Goal: Task Accomplishment & Management: Manage account settings

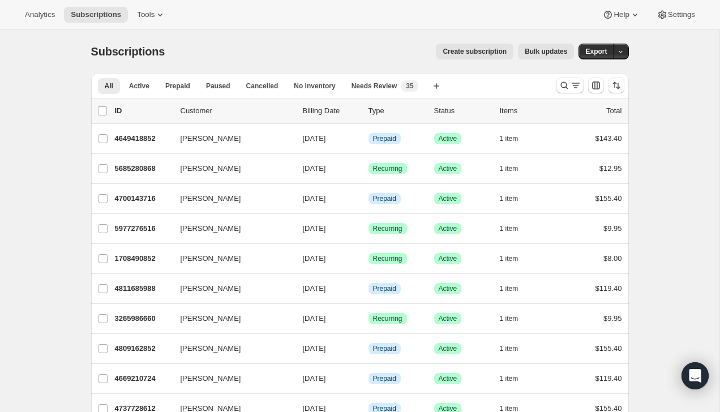
click at [211, 213] on div "[PERSON_NAME] 4700143716 [PERSON_NAME] [DATE] Info Prepaid Success Active 1 ite…" at bounding box center [360, 198] width 538 height 29
click at [574, 80] on icon "Search and filter results" at bounding box center [575, 85] width 11 height 11
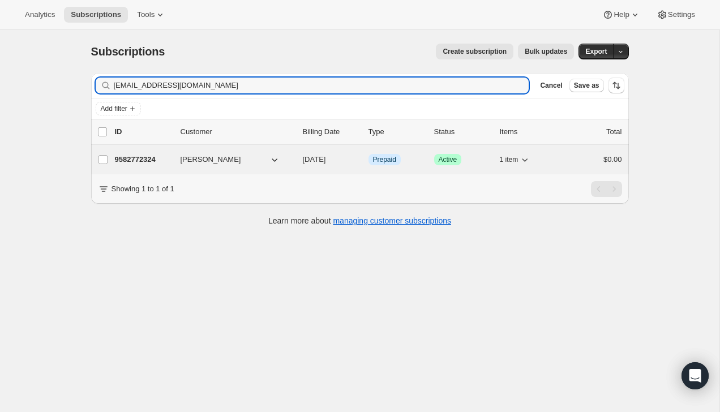
type input "[EMAIL_ADDRESS][DOMAIN_NAME]"
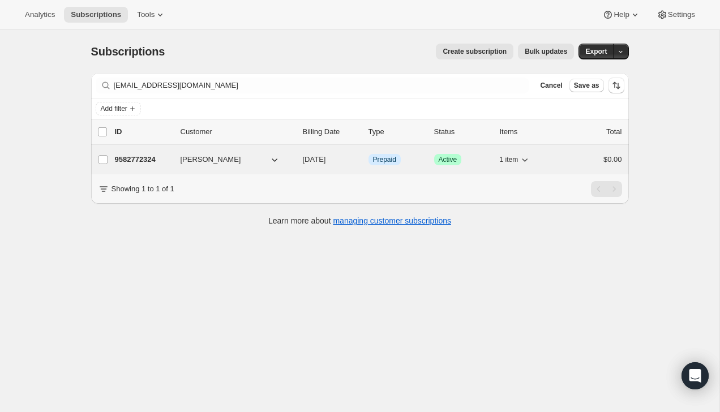
click at [578, 157] on div "$0.00" at bounding box center [594, 159] width 57 height 11
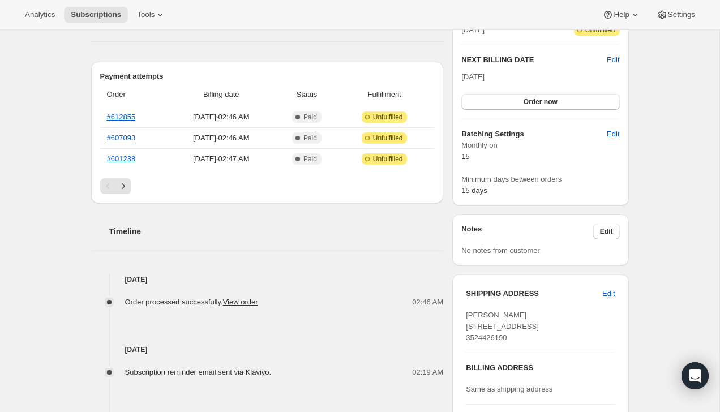
scroll to position [280, 0]
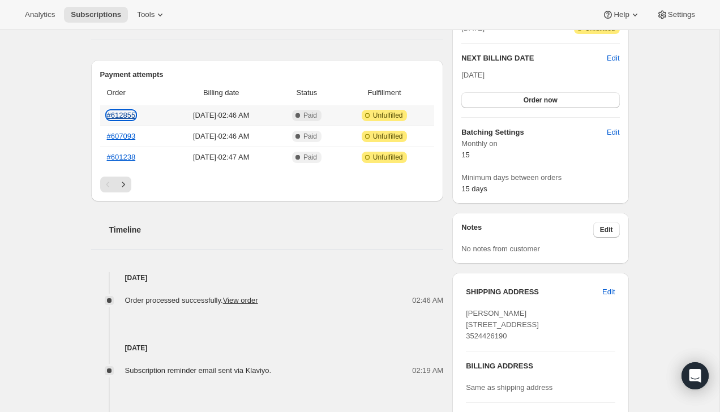
click at [122, 116] on link "#612855" at bounding box center [121, 115] width 29 height 8
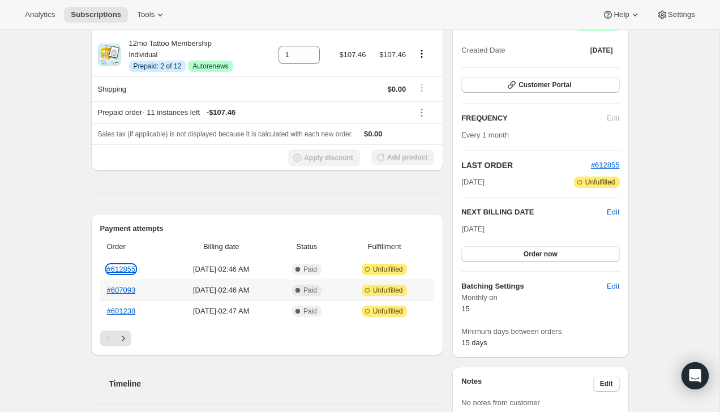
scroll to position [0, 0]
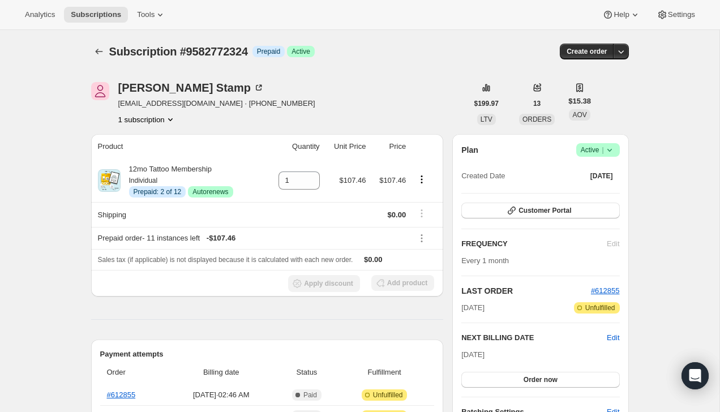
click at [613, 156] on span "Success Active |" at bounding box center [599, 150] width 44 height 14
click at [595, 194] on span "Cancel subscription" at bounding box center [595, 191] width 64 height 8
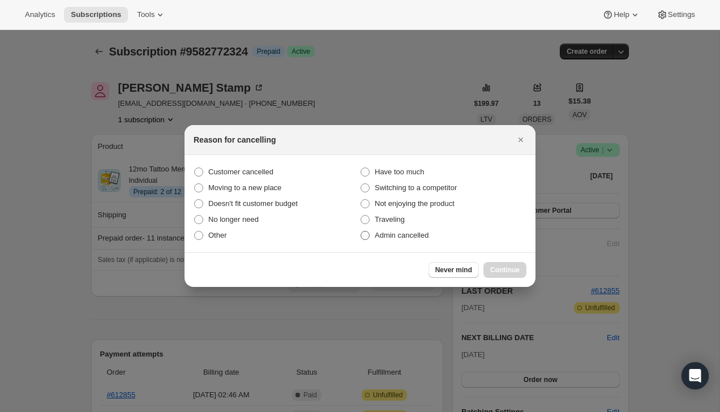
click at [442, 235] on label "Admin cancelled" at bounding box center [443, 236] width 167 height 16
click at [361, 232] on input "Admin cancelled" at bounding box center [361, 231] width 1 height 1
radio input "true"
click at [493, 261] on div "Never mind Continue" at bounding box center [360, 270] width 351 height 35
click at [496, 268] on span "Continue" at bounding box center [505, 270] width 29 height 9
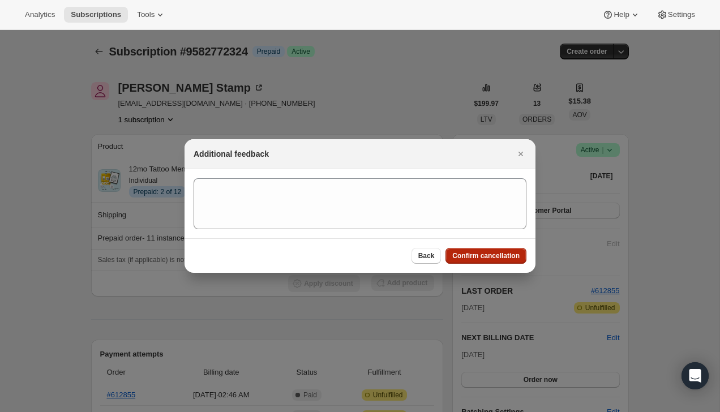
click at [496, 255] on span "Confirm cancellation" at bounding box center [486, 255] width 67 height 9
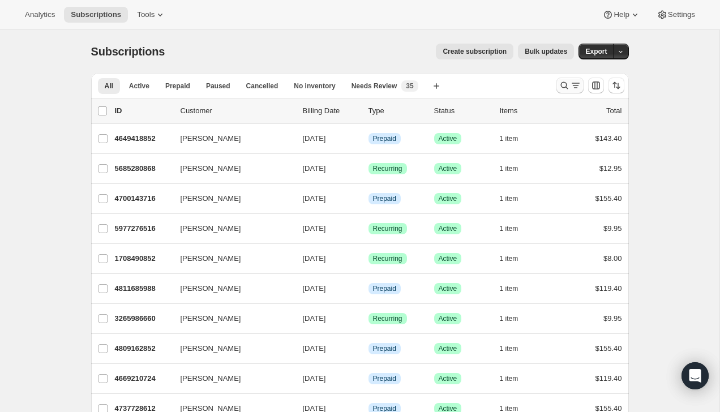
click at [570, 80] on button "Search and filter results" at bounding box center [570, 86] width 27 height 16
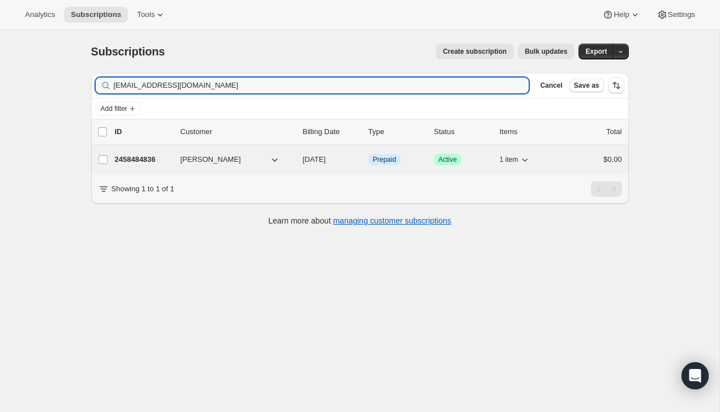
type input "valariefjackson@gmail.com"
click at [594, 161] on div "$0.00" at bounding box center [594, 159] width 57 height 11
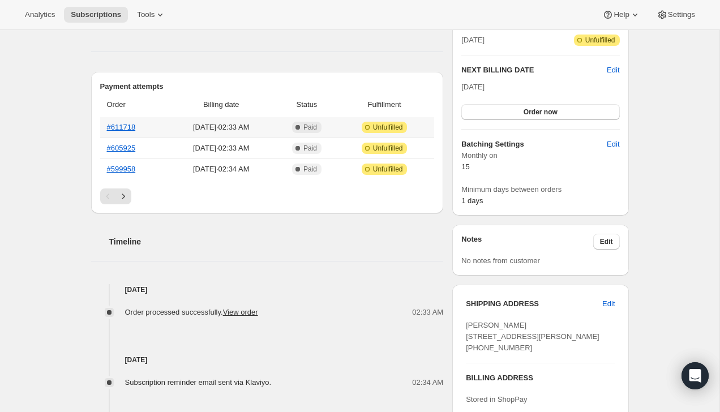
scroll to position [282, 0]
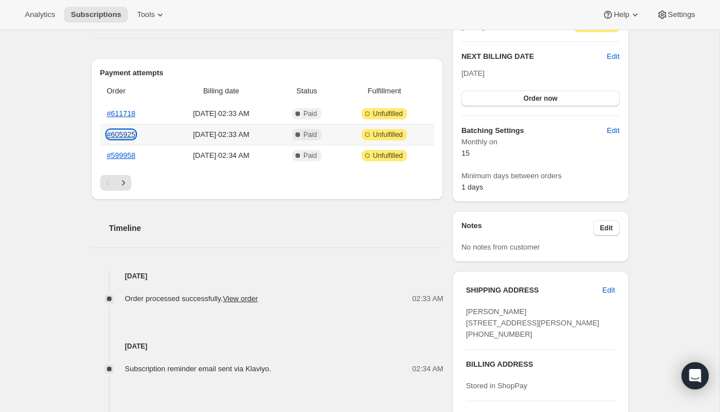
click at [129, 138] on link "#605925" at bounding box center [121, 134] width 29 height 8
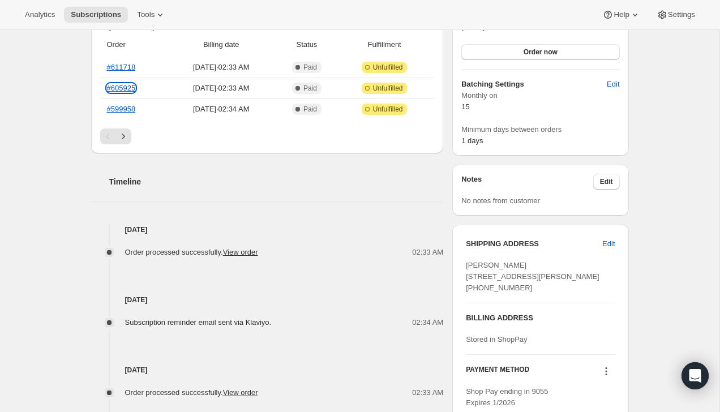
scroll to position [329, 0]
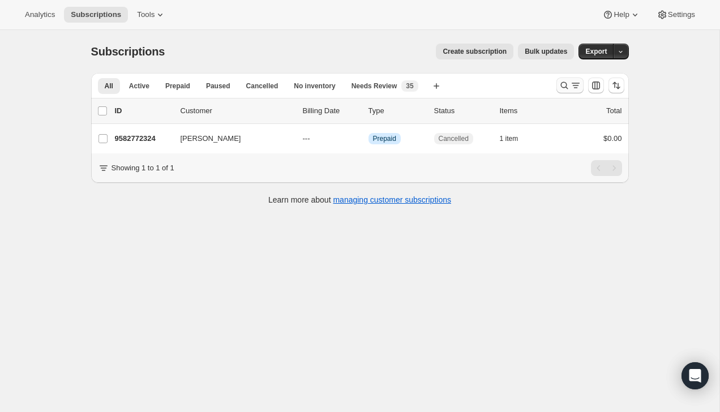
click at [573, 84] on icon "Search and filter results" at bounding box center [575, 85] width 11 height 11
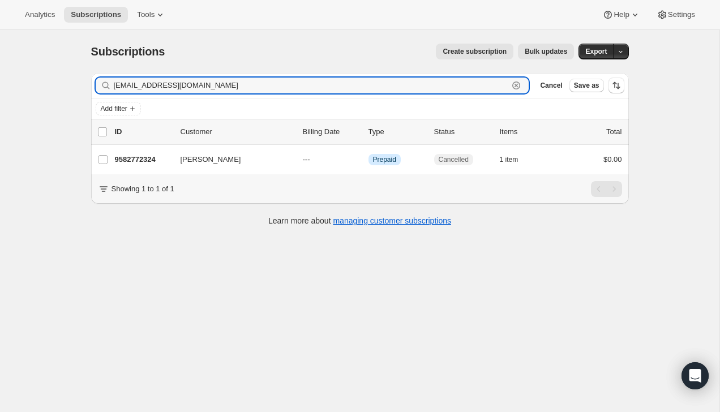
click at [518, 86] on icon "button" at bounding box center [516, 85] width 11 height 11
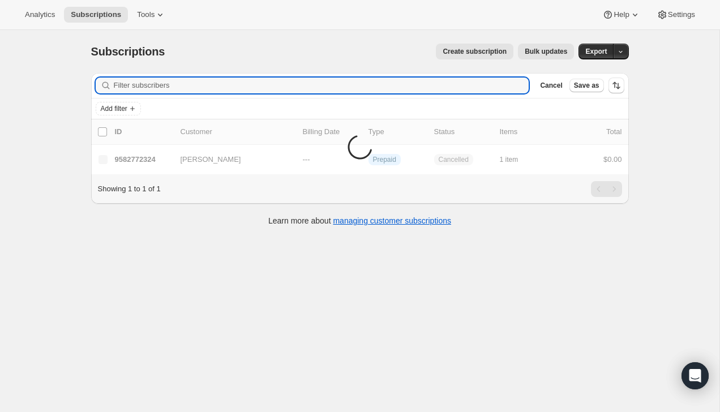
paste input "608732"
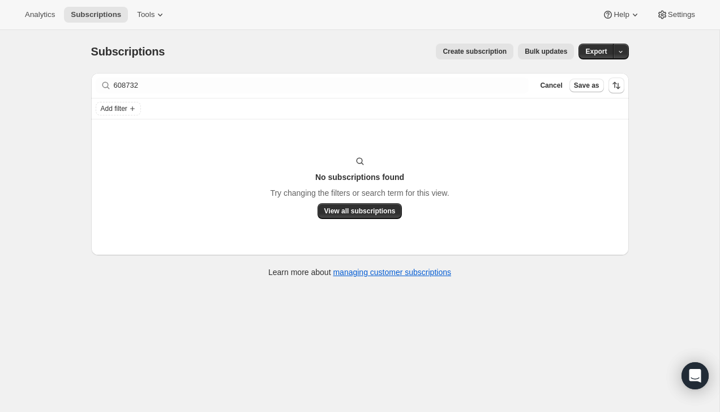
click at [270, 101] on div "Add filter" at bounding box center [360, 109] width 538 height 20
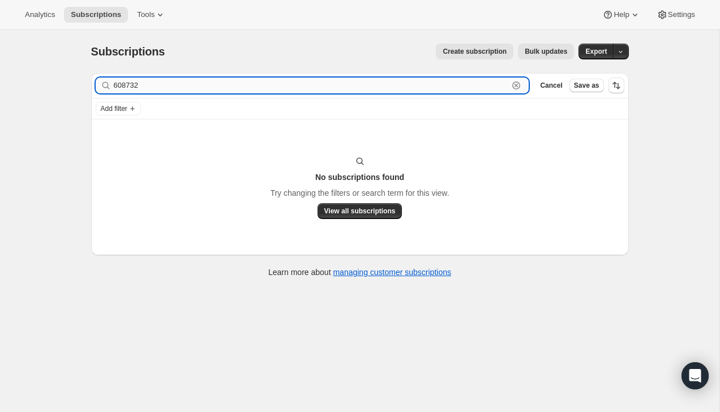
click at [272, 93] on input "608732" at bounding box center [311, 86] width 395 height 16
paste input "[EMAIL_ADDRESS][DOMAIN_NAME]"
type input "erhodes05@gmail.com"
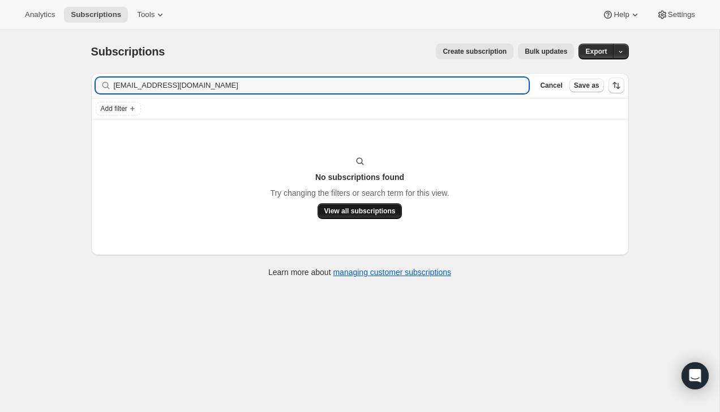
click at [340, 208] on span "View all subscriptions" at bounding box center [360, 211] width 71 height 9
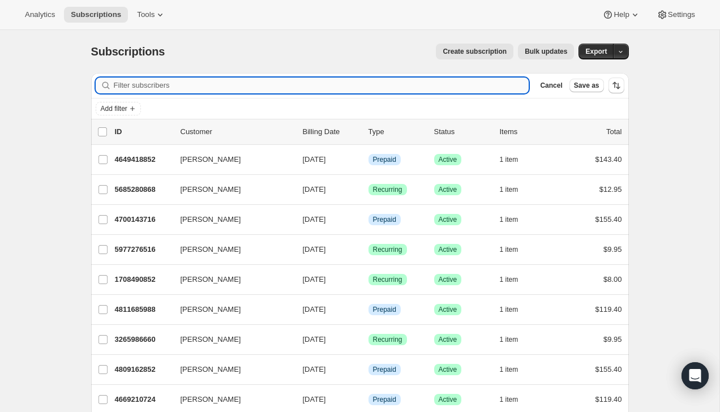
click at [190, 87] on input "Filter subscribers" at bounding box center [322, 86] width 416 height 16
paste input "ethanjessicarhodes@gmail.com"
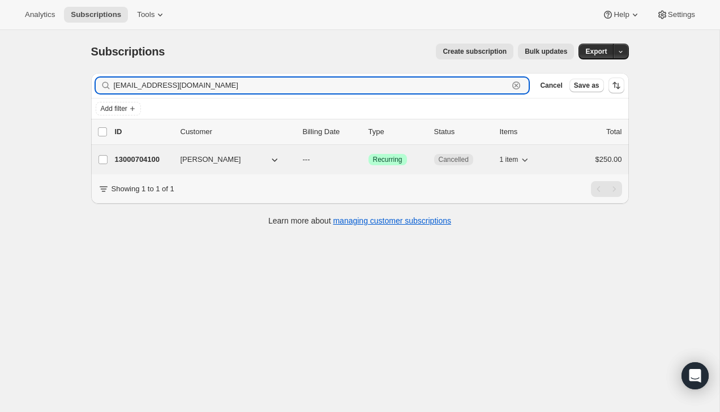
type input "ethanjessicarhodes@gmail.com"
click at [573, 154] on div "$250.00" at bounding box center [594, 159] width 57 height 11
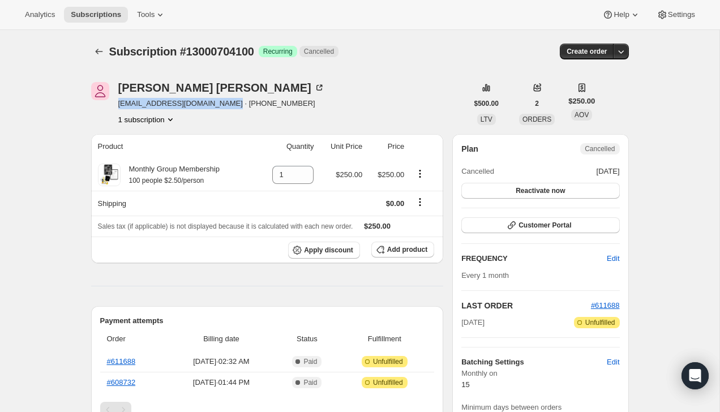
drag, startPoint x: 227, startPoint y: 106, endPoint x: 118, endPoint y: 108, distance: 108.2
click at [118, 108] on span "ethanjessicarhodes@gmail.com · +15415718592" at bounding box center [221, 103] width 207 height 11
copy span "ethanjessicarhodes@gmail.com"
click at [102, 52] on icon "Subscriptions" at bounding box center [98, 51] width 11 height 11
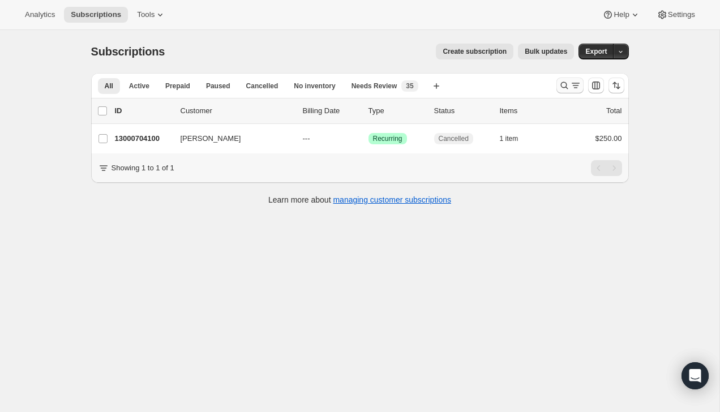
click at [566, 85] on icon "Search and filter results" at bounding box center [564, 85] width 7 height 7
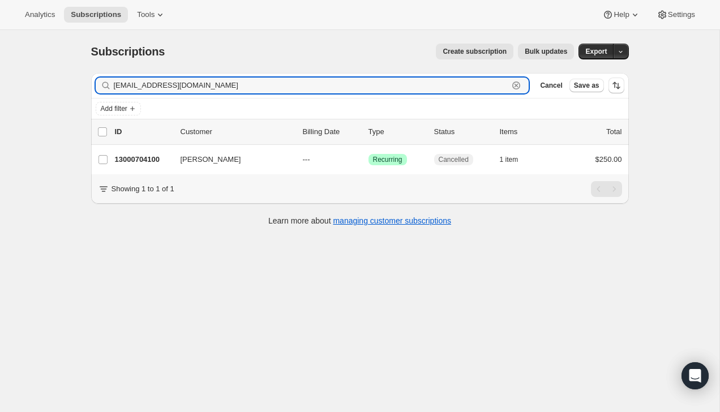
click at [522, 84] on icon "button" at bounding box center [516, 85] width 11 height 11
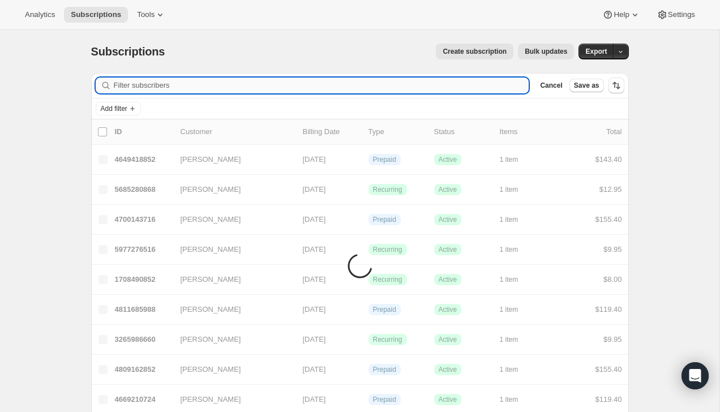
paste input "[EMAIL_ADDRESS][DOMAIN_NAME]"
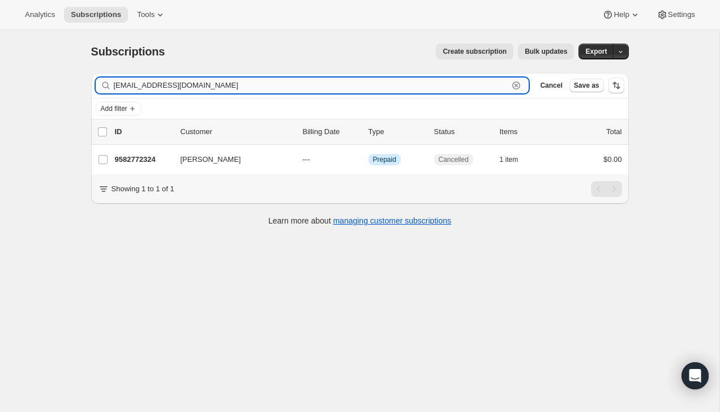
click at [225, 87] on input "[EMAIL_ADDRESS][DOMAIN_NAME]" at bounding box center [311, 86] width 395 height 16
click at [220, 87] on input "[EMAIL_ADDRESS][DOMAIN_NAME]" at bounding box center [311, 86] width 395 height 16
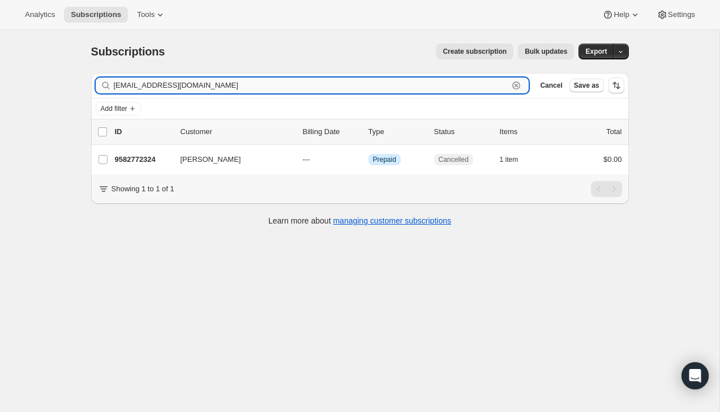
paste input "jtremblay@gretrix"
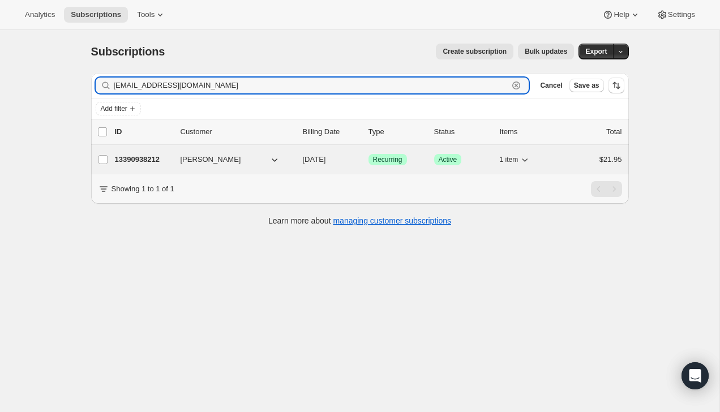
type input "jtremblay@gretrix.com"
click at [540, 153] on div "1 item" at bounding box center [528, 160] width 57 height 16
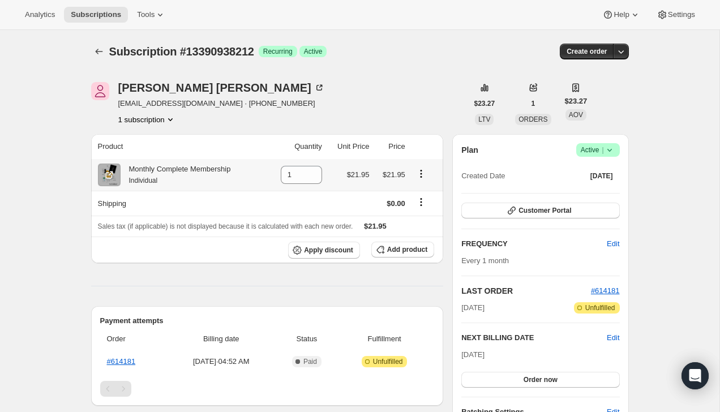
click at [422, 171] on icon "Product actions" at bounding box center [421, 171] width 2 height 2
click at [414, 113] on div "Jonathan Tremblay jtremblay@gretrix.com · +14043749322 1 subscription" at bounding box center [279, 103] width 377 height 43
